Goal: Check status: Check status

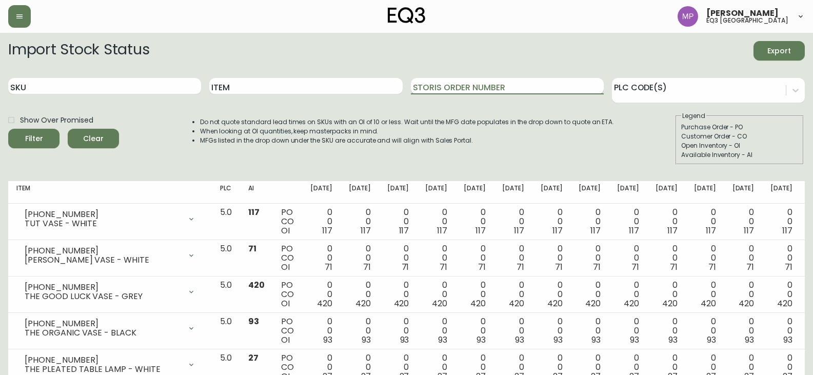
click at [554, 89] on input "Storis Order Number" at bounding box center [507, 86] width 193 height 16
click at [479, 87] on input "Storis Order Number" at bounding box center [507, 86] width 193 height 16
click at [8, 129] on button "Filter" at bounding box center [33, 138] width 51 height 19
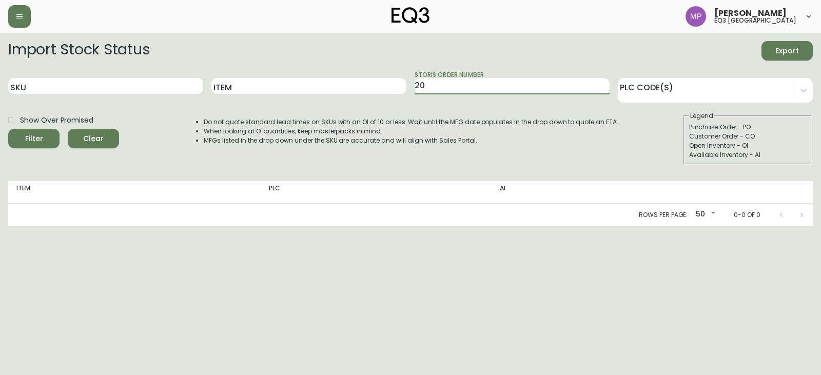
type input "2"
click at [8, 129] on button "Filter" at bounding box center [33, 138] width 51 height 19
drag, startPoint x: 472, startPoint y: 102, endPoint x: 364, endPoint y: 206, distance: 150.2
click at [364, 206] on div "Rows per page: 50 50 0-0 of 0" at bounding box center [410, 215] width 805 height 23
click at [442, 84] on input "104" at bounding box center [512, 86] width 195 height 16
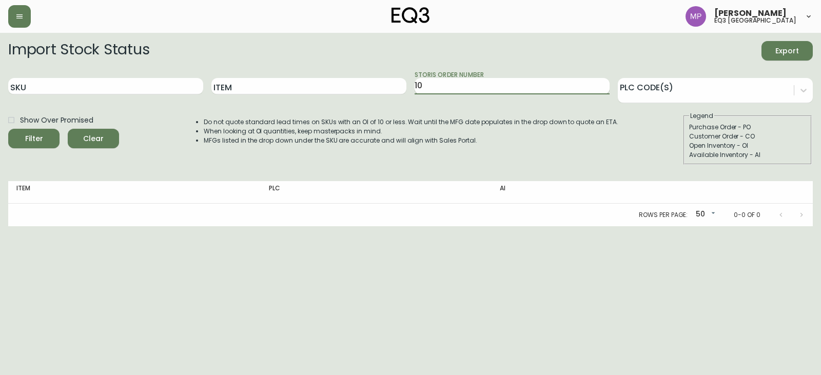
type input "1"
click at [387, 144] on li "MFGs listed in the drop down under the SKU are accurate and will align with Sal…" at bounding box center [411, 140] width 415 height 9
click at [654, 37] on main "Import Stock Status Export SKU Item Storis Order Number PLC Code(s) Show Over P…" at bounding box center [410, 129] width 821 height 193
click at [83, 140] on span "Clear" at bounding box center [93, 138] width 35 height 13
